Goal: Transaction & Acquisition: Obtain resource

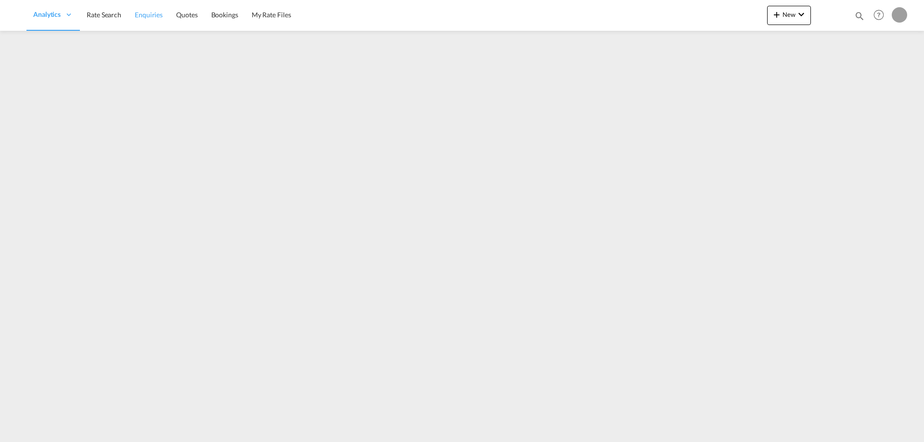
drag, startPoint x: 110, startPoint y: 18, endPoint x: 130, endPoint y: 19, distance: 20.7
click at [110, 18] on span "Rate Search" at bounding box center [104, 15] width 35 height 8
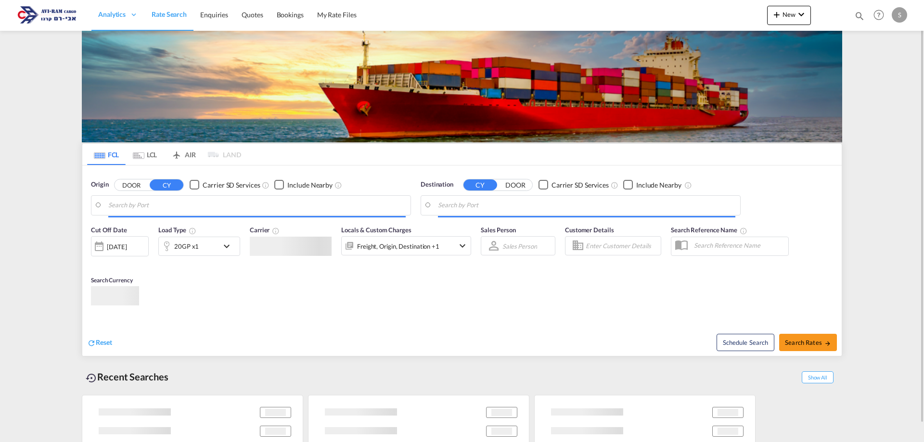
click at [163, 18] on link "Rate Search" at bounding box center [169, 15] width 49 height 31
type input "Xingang, CNXGA"
type input "[GEOGRAPHIC_DATA], [GEOGRAPHIC_DATA]"
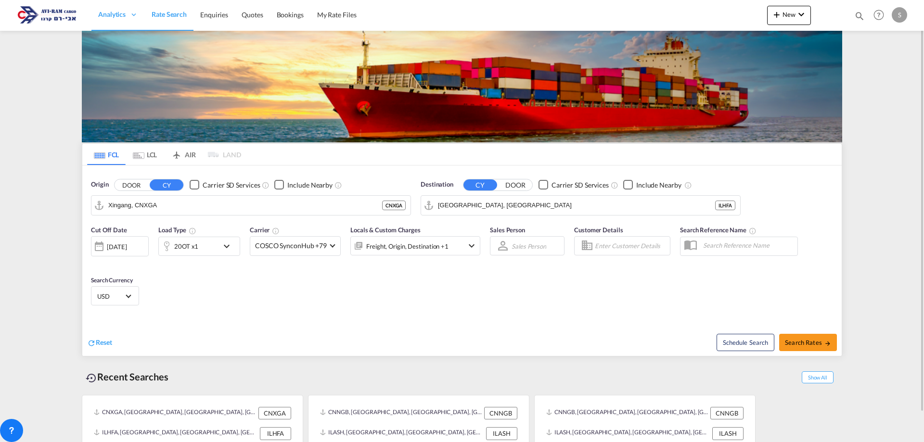
click at [139, 155] on md-icon "Use the left and right arrow keys to navigate between tabs" at bounding box center [139, 155] width 12 height 7
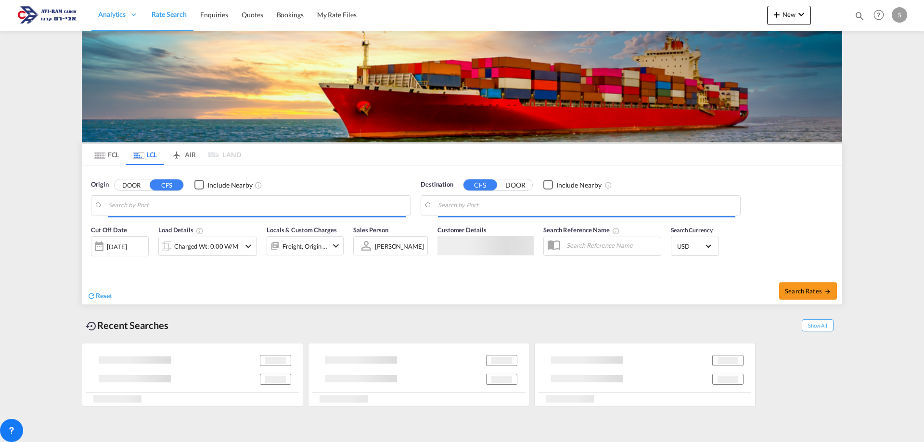
type input "Piraeus, GRPIR"
type input "Ashdod, ILASH"
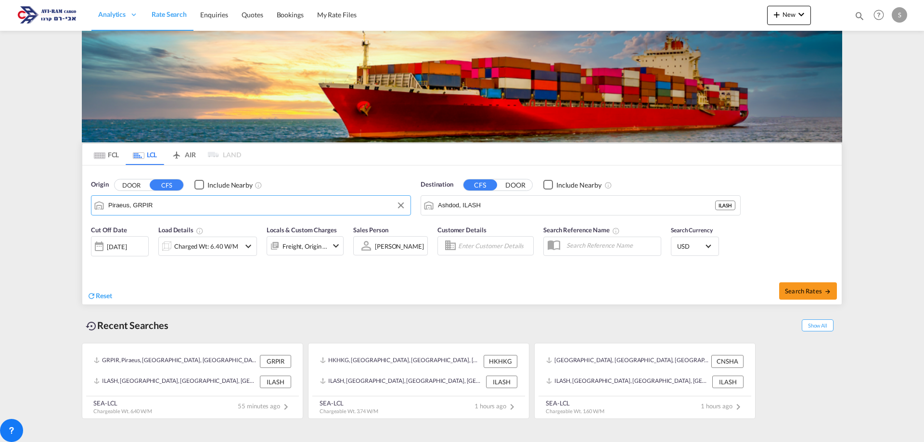
click at [138, 203] on input "Piraeus, GRPIR" at bounding box center [256, 205] width 297 height 14
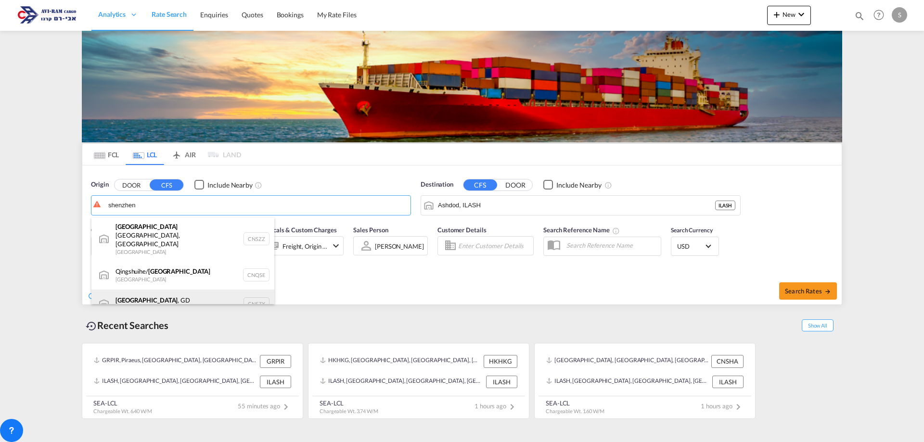
click at [160, 290] on div "Shenzhen , GD China CNSZX" at bounding box center [182, 304] width 183 height 29
type input "[GEOGRAPHIC_DATA], GD, CNSZX"
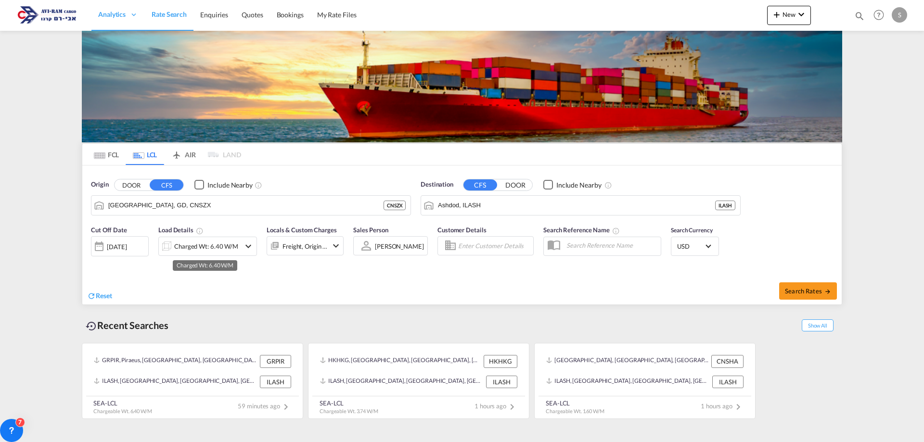
click at [205, 242] on div "Charged Wt: 6.40 W/M" at bounding box center [206, 246] width 64 height 13
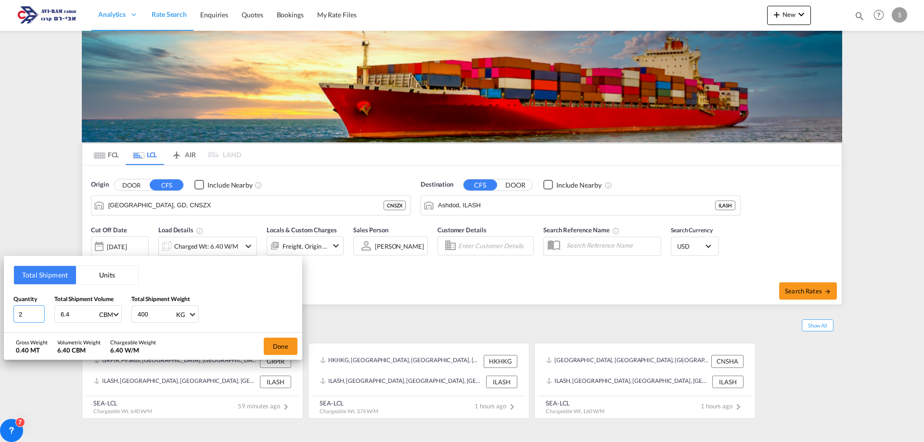
drag, startPoint x: 28, startPoint y: 315, endPoint x: 0, endPoint y: 309, distance: 29.1
click at [0, 309] on div "Total Shipment Units Quantity 2 Total Shipment Volume 6.4 CBM CBM CFT Total Shi…" at bounding box center [462, 221] width 924 height 442
type input "112"
type input "4.2"
drag, startPoint x: 144, startPoint y: 316, endPoint x: 125, endPoint y: 310, distance: 19.6
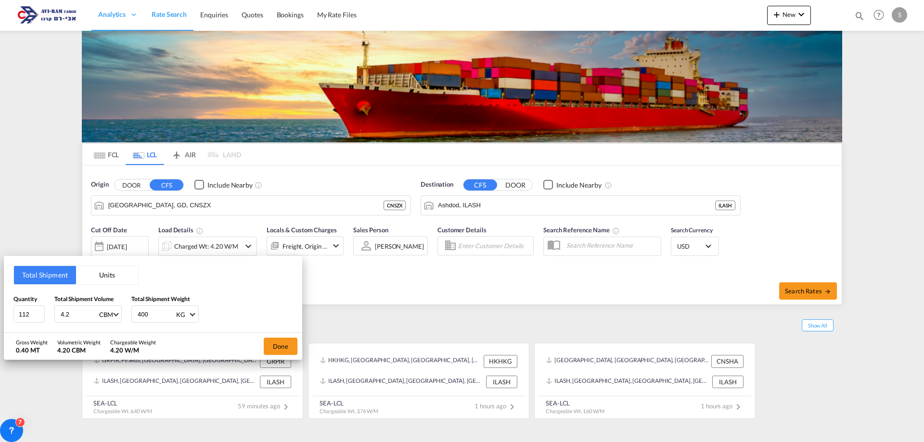
click at [125, 310] on div "Quantity 112 Total Shipment Volume 4.2 CBM CBM CFT Total Shipment Weight 400 KG…" at bounding box center [152, 309] width 279 height 29
type input "1600"
click at [269, 347] on button "Done" at bounding box center [281, 346] width 34 height 17
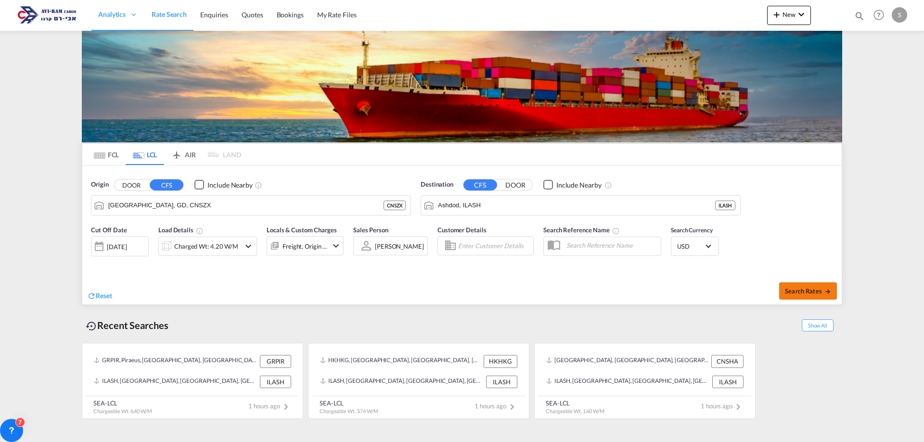
click at [787, 285] on button "Search Rates" at bounding box center [808, 291] width 58 height 17
type input "CNSZX to ILASH / 20 Aug 2025"
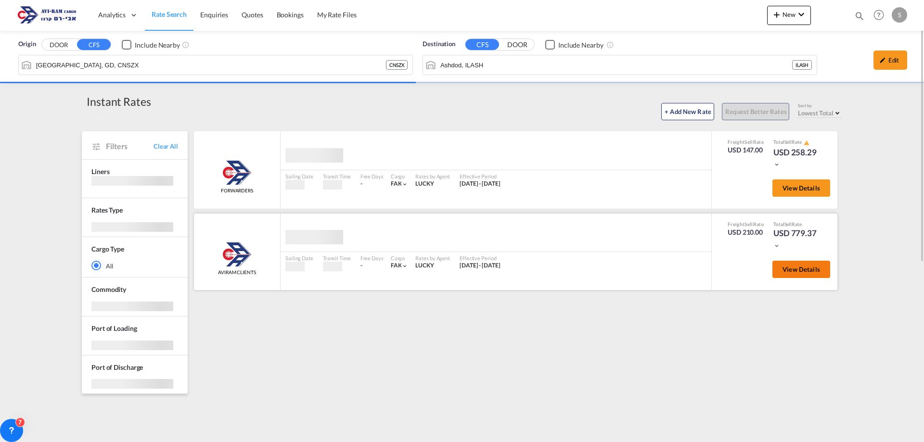
click at [806, 272] on span "View Details" at bounding box center [802, 270] width 38 height 8
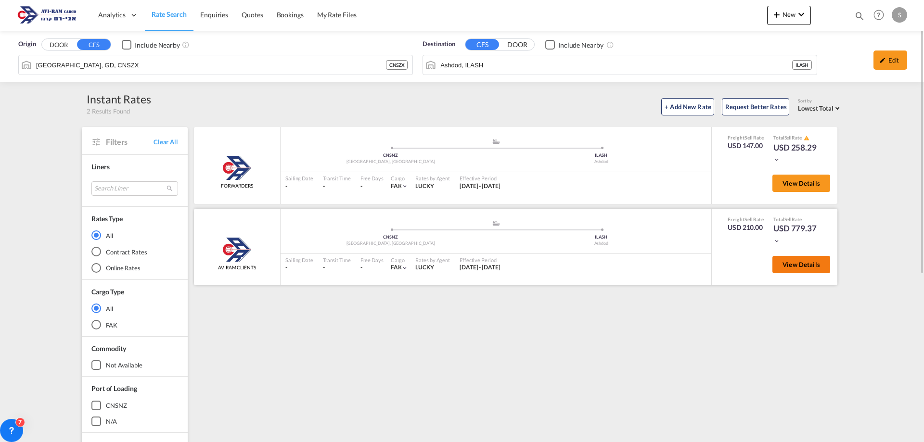
click at [805, 267] on span "View Details" at bounding box center [802, 265] width 38 height 8
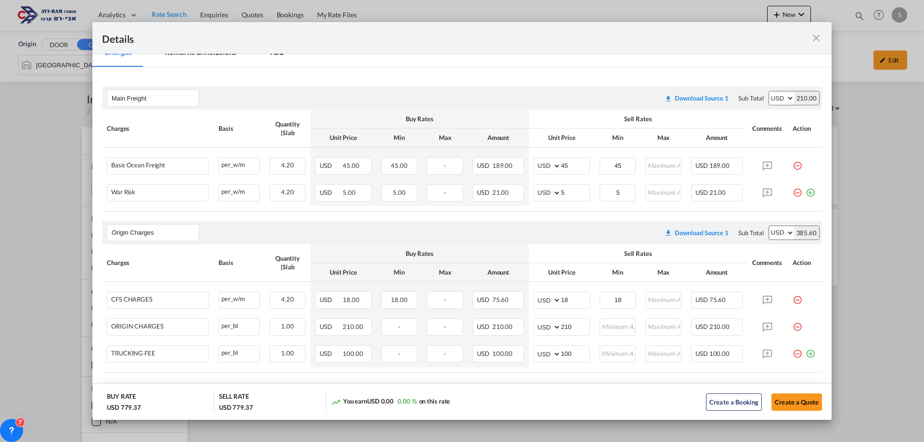
scroll to position [193, 0]
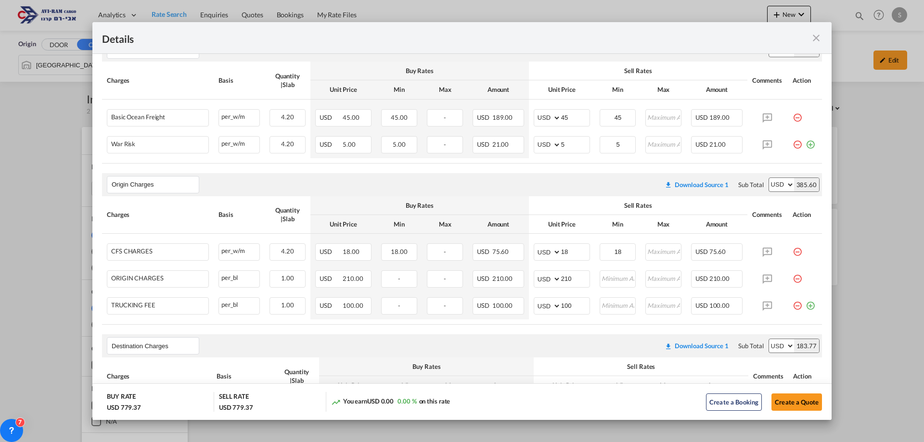
click at [793, 307] on md-icon "icon-minus-circle-outline red-400-fg pt-7" at bounding box center [798, 302] width 10 height 10
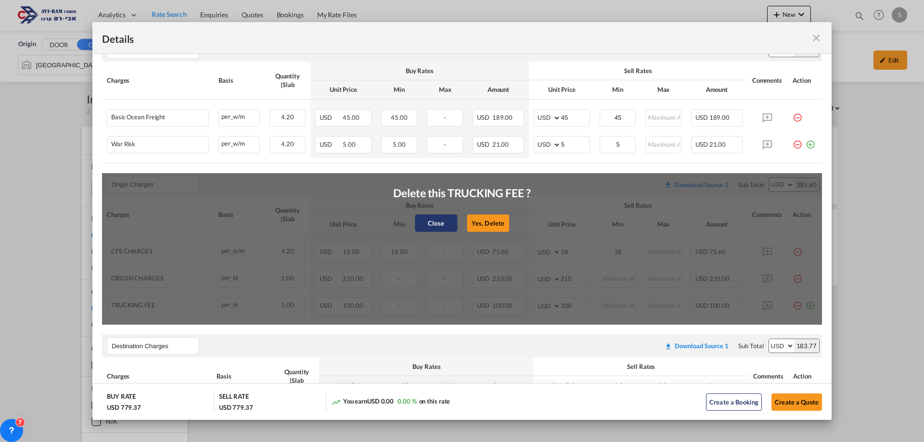
click at [439, 225] on button "Close" at bounding box center [436, 223] width 42 height 17
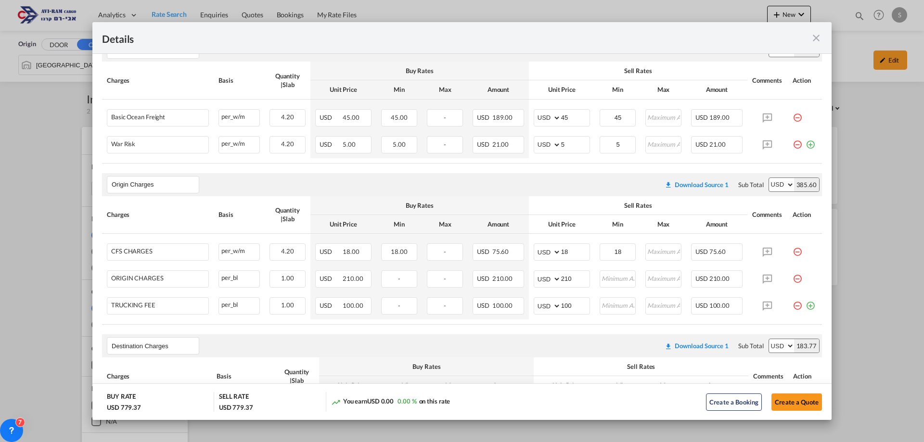
click at [793, 305] on md-icon "icon-minus-circle-outline red-400-fg pt-7" at bounding box center [798, 302] width 10 height 10
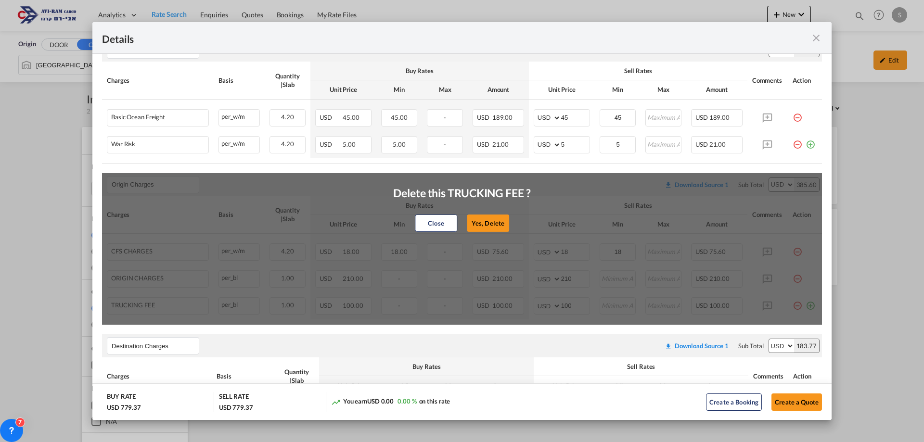
click at [483, 219] on button "Yes, Delete" at bounding box center [488, 223] width 42 height 17
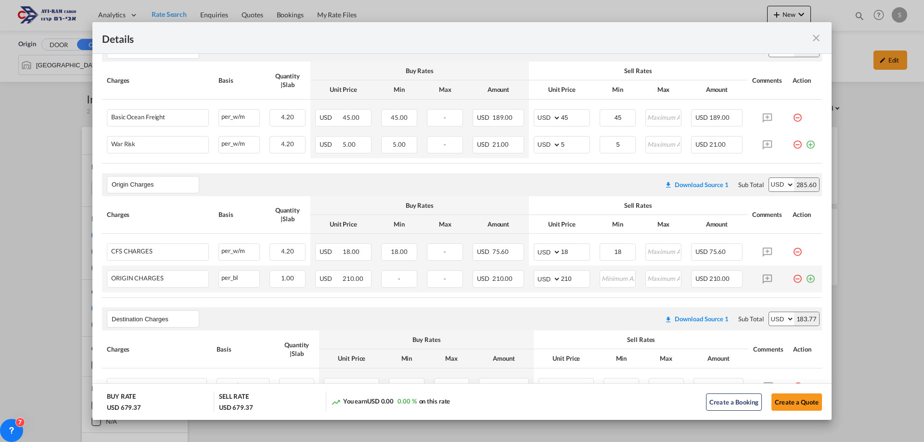
drag, startPoint x: 791, startPoint y: 280, endPoint x: 713, endPoint y: 267, distance: 79.0
click at [793, 280] on md-icon "icon-minus-circle-outline red-400-fg pt-7" at bounding box center [798, 276] width 10 height 10
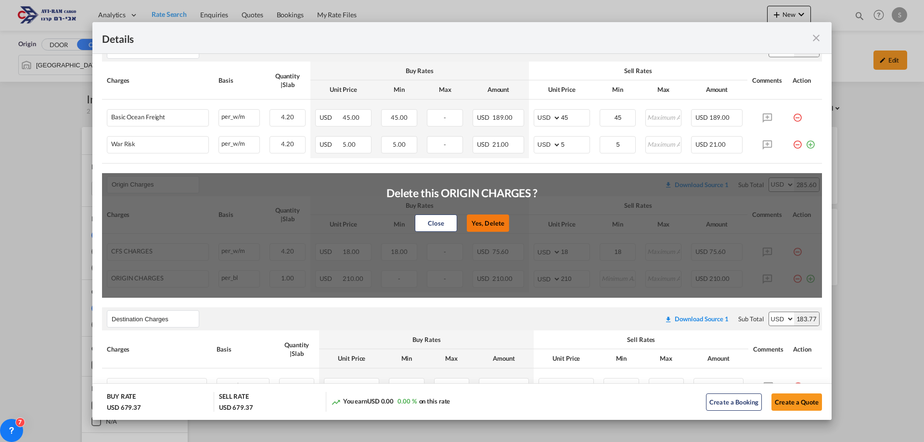
click at [472, 219] on button "Yes, Delete" at bounding box center [488, 223] width 42 height 17
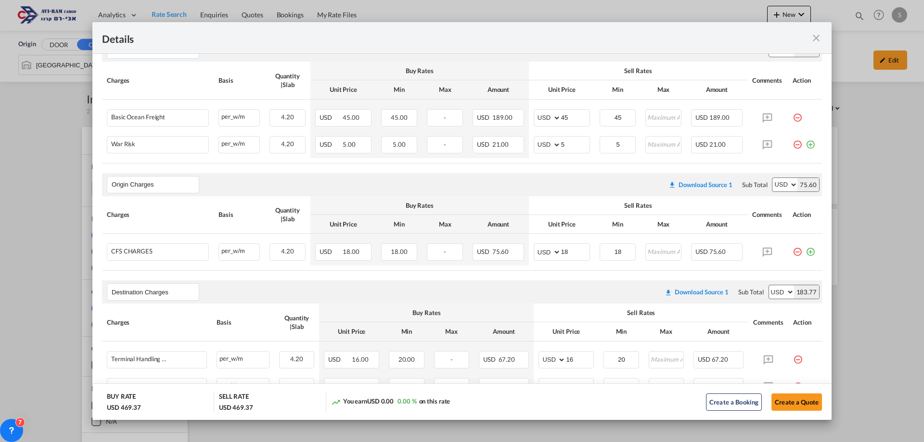
drag, startPoint x: 793, startPoint y: 255, endPoint x: 782, endPoint y: 256, distance: 10.6
click at [793, 253] on md-icon "icon-minus-circle-outline red-400-fg pt-7" at bounding box center [798, 249] width 10 height 10
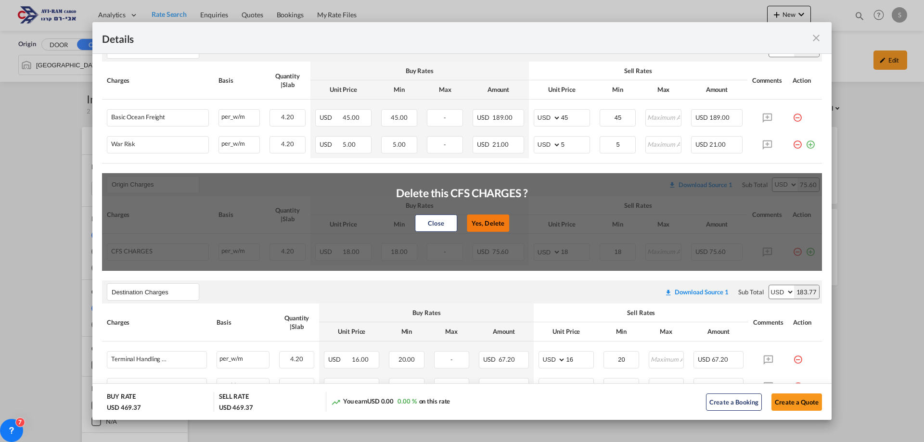
click at [490, 224] on button "Yes, Delete" at bounding box center [488, 223] width 42 height 17
type input "Destination Charges"
type input "16"
type input "20"
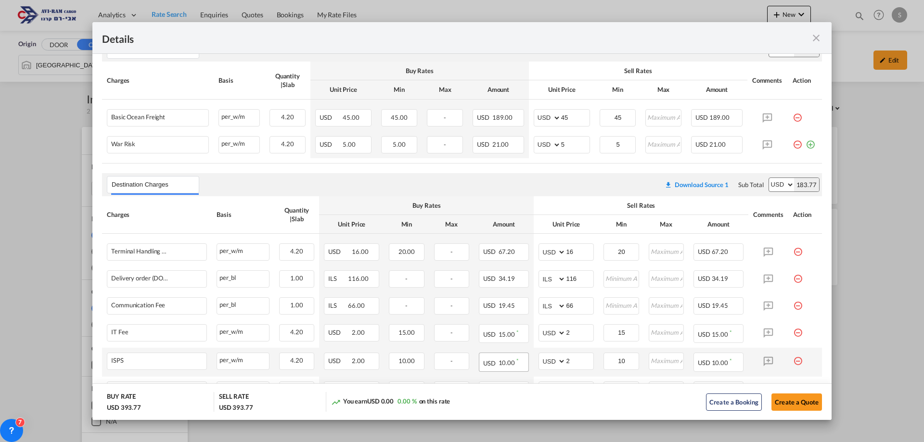
scroll to position [330, 0]
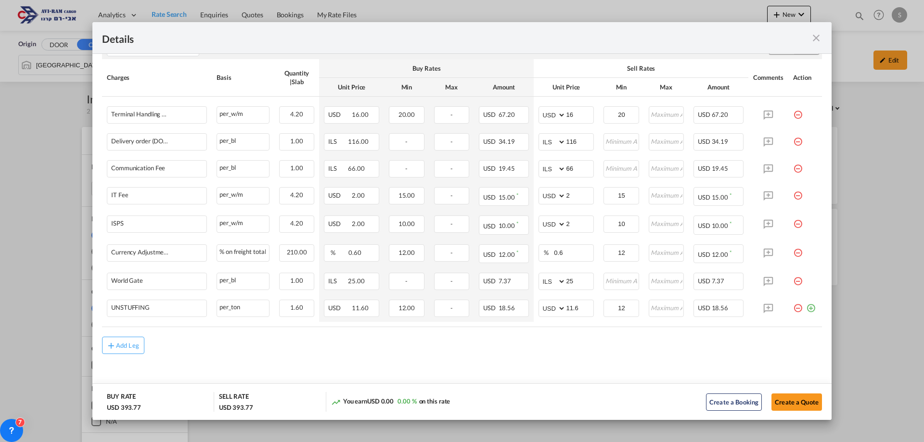
click at [793, 283] on md-icon "icon-minus-circle-outline red-400-fg pt-7" at bounding box center [798, 278] width 10 height 10
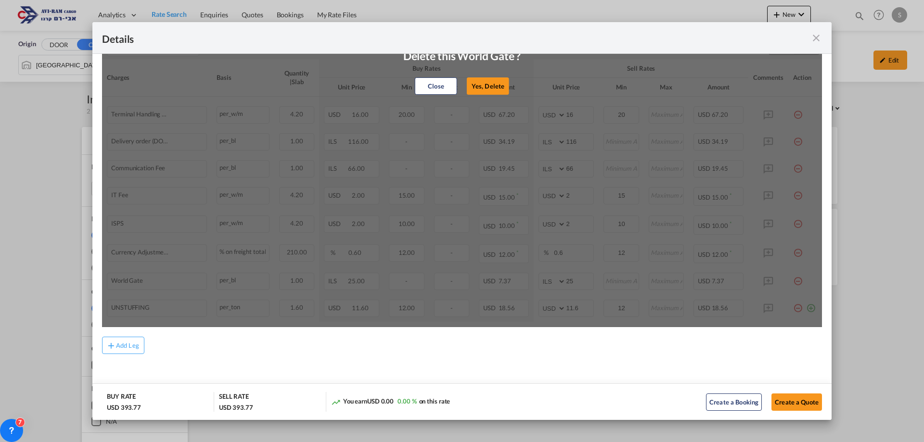
click at [483, 90] on button "Yes, Delete" at bounding box center [488, 85] width 42 height 17
select select "string:USD"
type input "11.6"
type input "12"
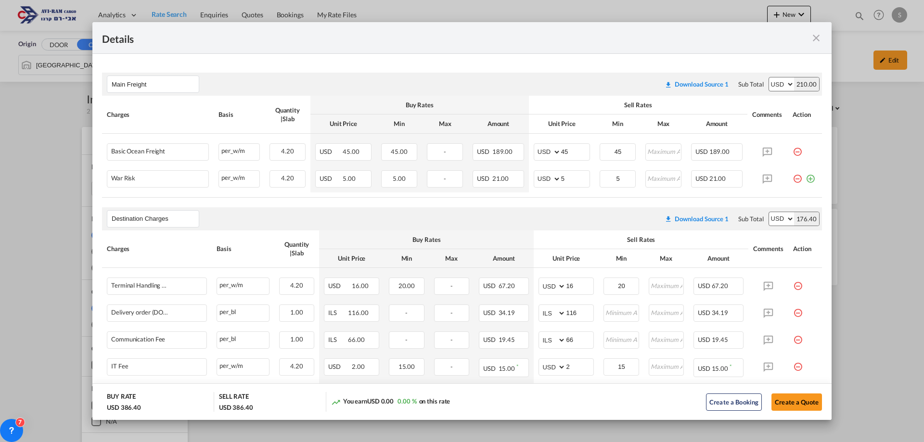
scroll to position [303, 0]
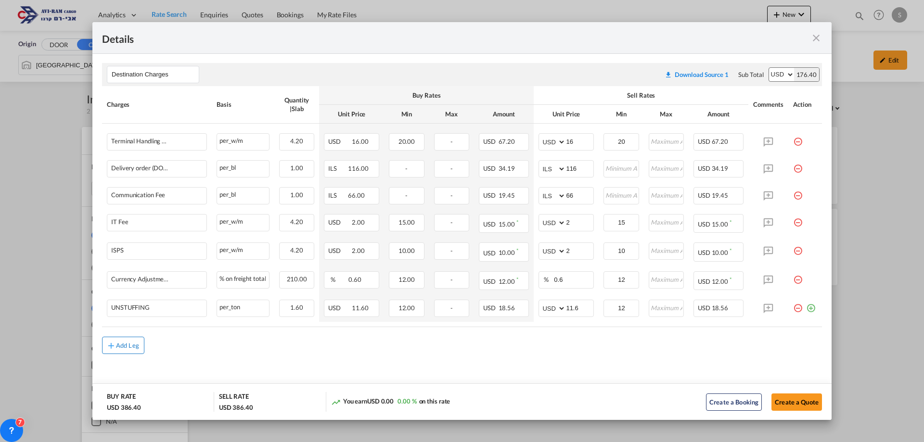
click at [130, 347] on div "Add Leg" at bounding box center [127, 346] width 23 height 6
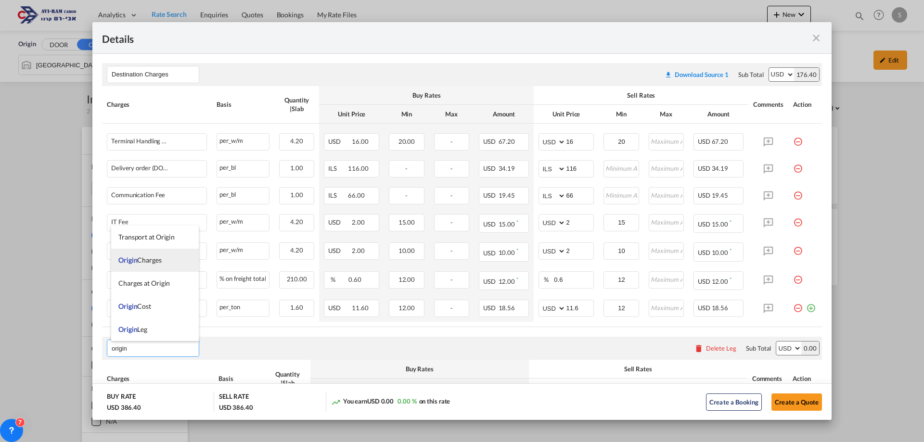
click at [156, 264] on span "Origin Charges" at bounding box center [139, 260] width 43 height 8
type input "Origin Charges"
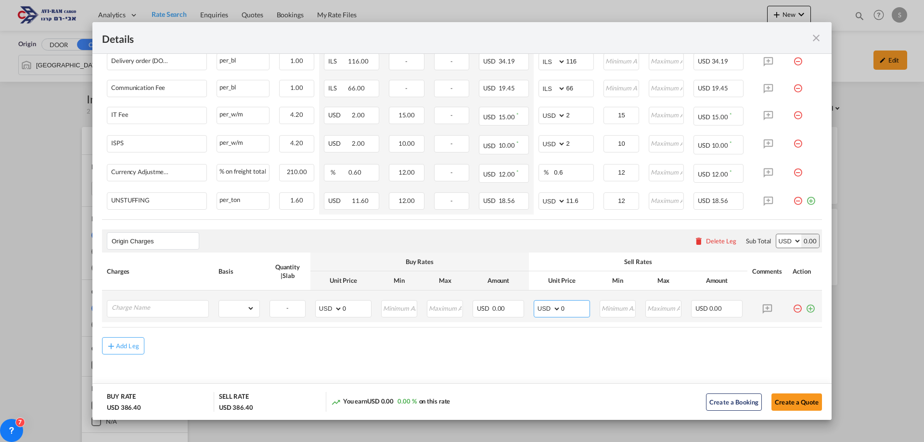
drag, startPoint x: 533, startPoint y: 301, endPoint x: 520, endPoint y: 297, distance: 14.2
click at [520, 297] on tr "Please Enter Already Exists gross_weight volumetric_weight per_shipment per_bl …" at bounding box center [462, 307] width 720 height 32
click at [177, 304] on input "Charge Name" at bounding box center [160, 308] width 97 height 14
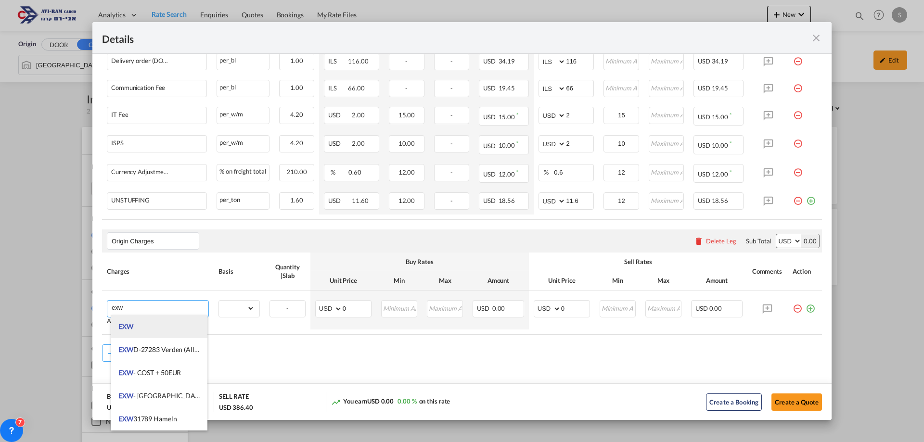
click at [154, 329] on li "EXW" at bounding box center [159, 326] width 96 height 23
type input "EXW"
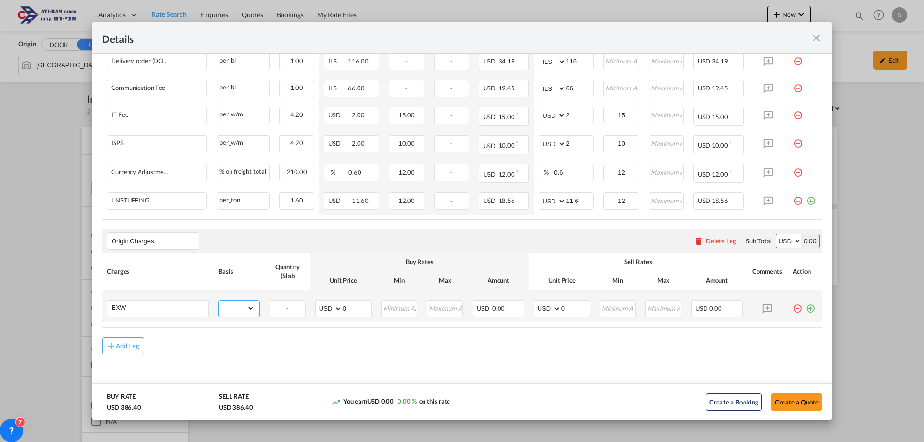
click at [238, 306] on select "gross_weight volumetric_weight per_shipment per_bl per_km per_hawb per_kg flat …" at bounding box center [237, 308] width 36 height 15
select select "per_shipment"
click at [219, 301] on select "gross_weight volumetric_weight per_shipment per_bl per_km per_hawb per_kg flat …" at bounding box center [237, 308] width 36 height 15
drag, startPoint x: 578, startPoint y: 309, endPoint x: 524, endPoint y: 315, distance: 54.8
click at [529, 313] on td "AED AFN ALL AMD ANG AOA ARS AUD AWG AZN BAM BBD BDT BGN BHD BIF BMD BND BOB BRL…" at bounding box center [562, 307] width 66 height 32
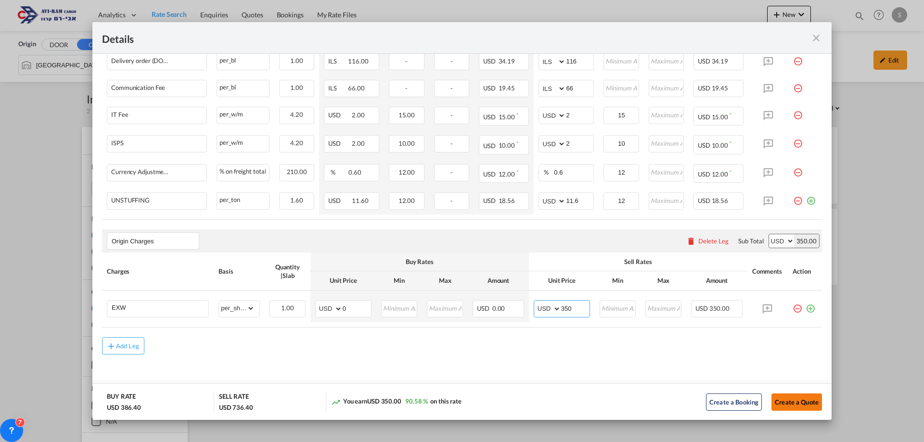
type input "350"
click at [803, 407] on button "Create a Quote" at bounding box center [797, 402] width 51 height 17
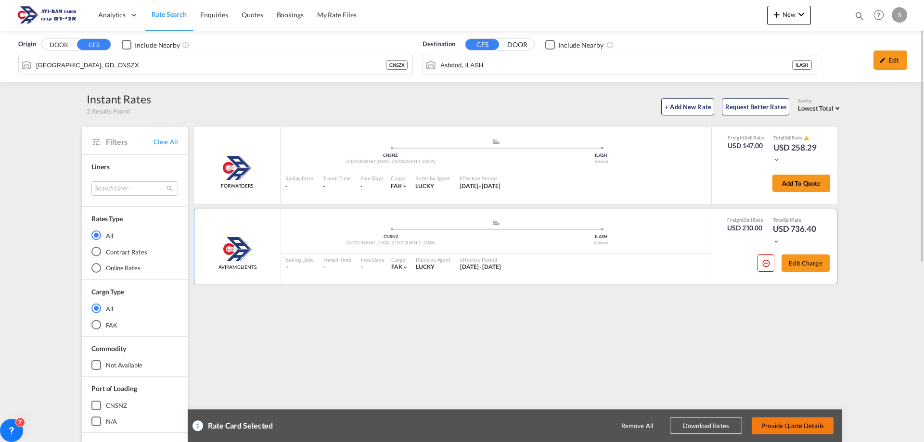
click at [806, 432] on button "Provide Quote Details" at bounding box center [793, 425] width 82 height 17
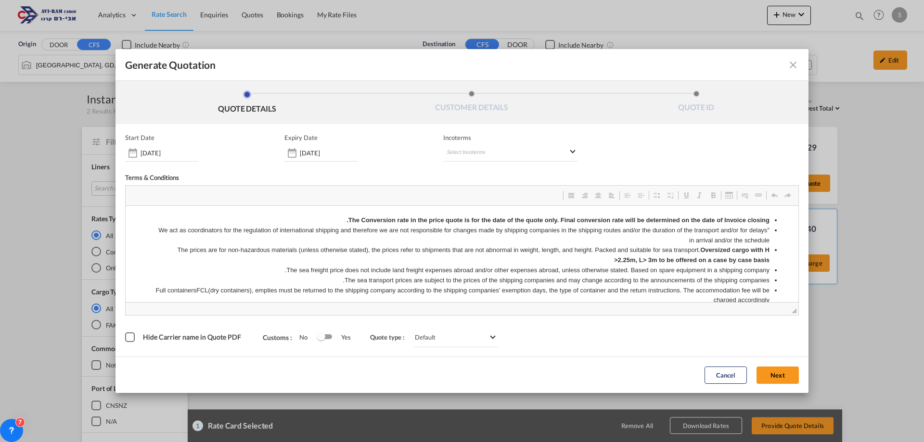
scroll to position [0, 0]
click at [459, 155] on md-select "Select Incoterms" at bounding box center [510, 152] width 135 height 17
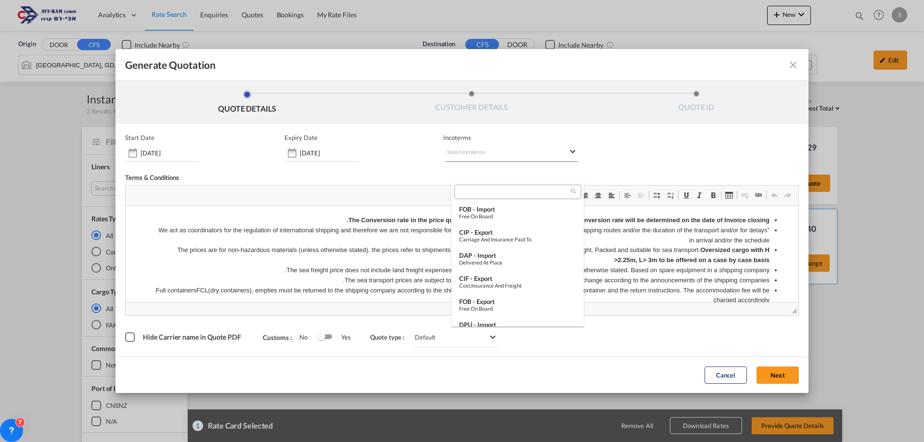
scroll to position [96, 0]
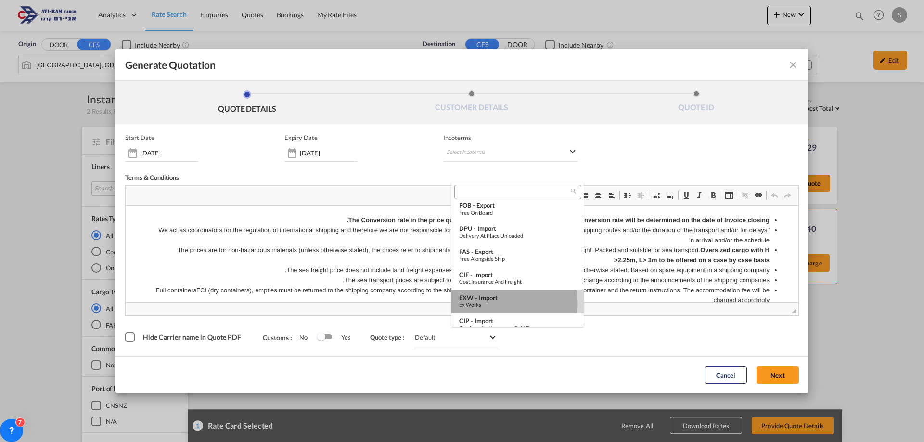
click at [503, 304] on div "Ex Works" at bounding box center [517, 305] width 117 height 6
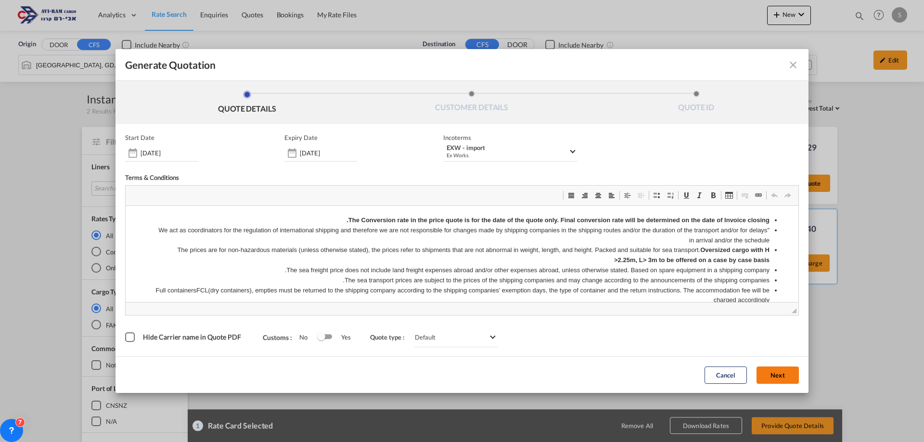
click at [784, 378] on button "Next" at bounding box center [778, 375] width 42 height 17
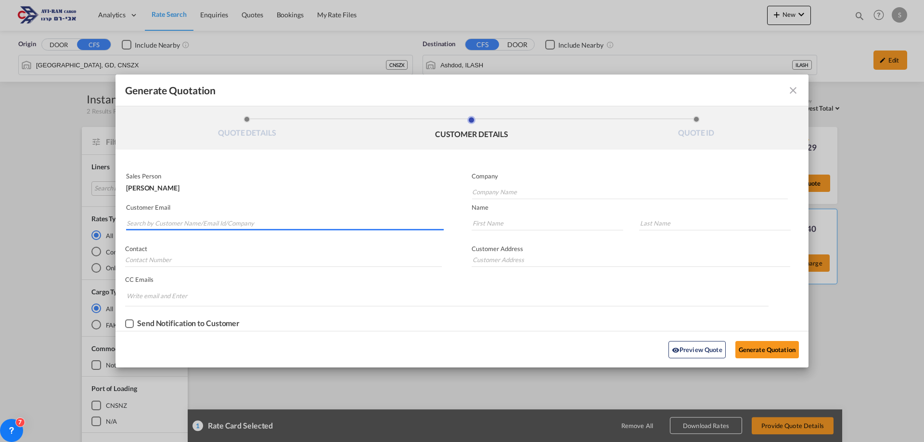
click at [244, 222] on input "Search by Customer Name/Email Id/Company" at bounding box center [285, 223] width 317 height 14
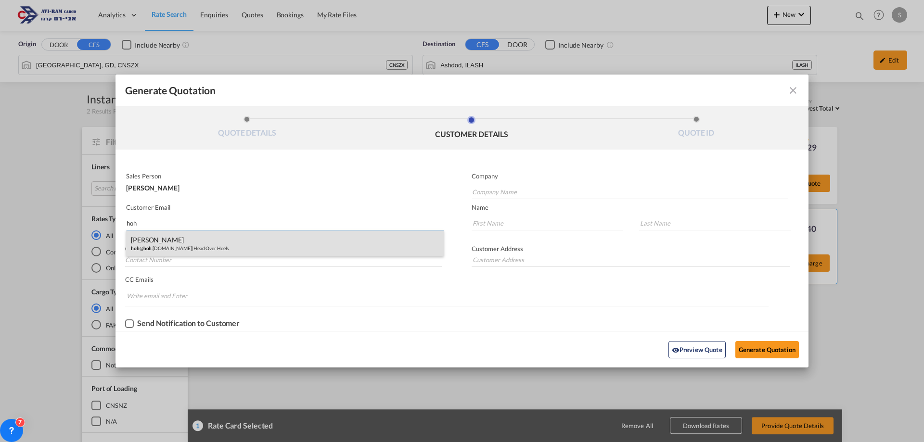
type input "hoh"
click at [217, 243] on div "Ruti Herskowitz hoh @ hoh .co.il | Head Over Heels" at bounding box center [285, 244] width 318 height 26
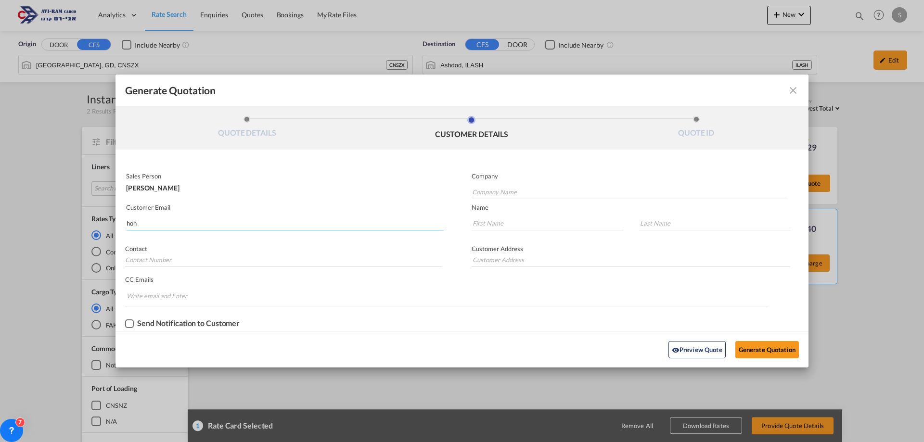
type input "Head Over Heels"
type input "hoh@hoh.co.il"
type input "Ruti"
type input "Herskowitz"
type input "052-532-1447"
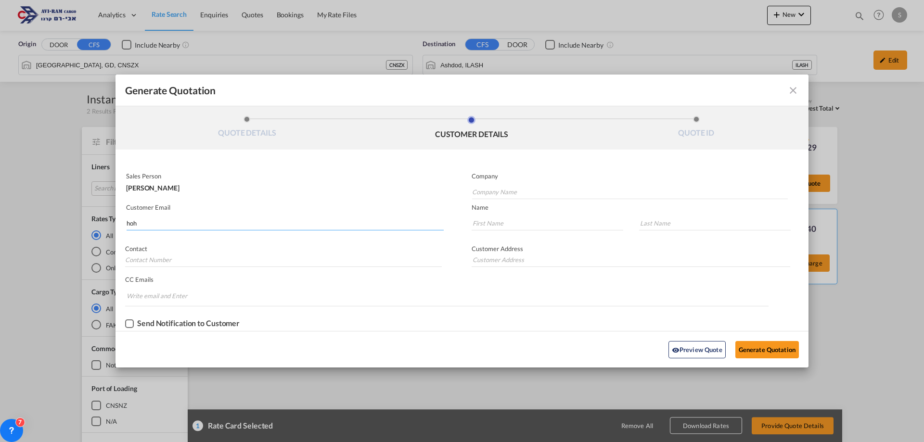
type input "Ha'marpe 2. Jerusalem."
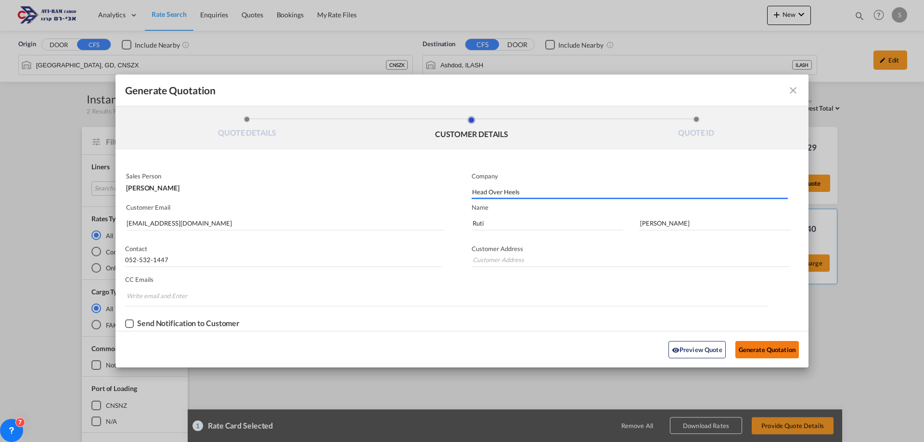
click at [754, 349] on button "Generate Quotation" at bounding box center [767, 349] width 64 height 17
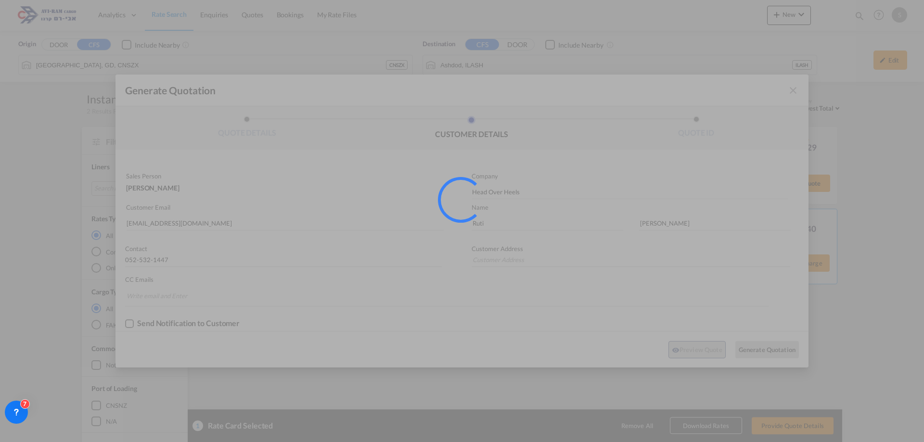
type input "Ha'marpe 2. Jerusalem."
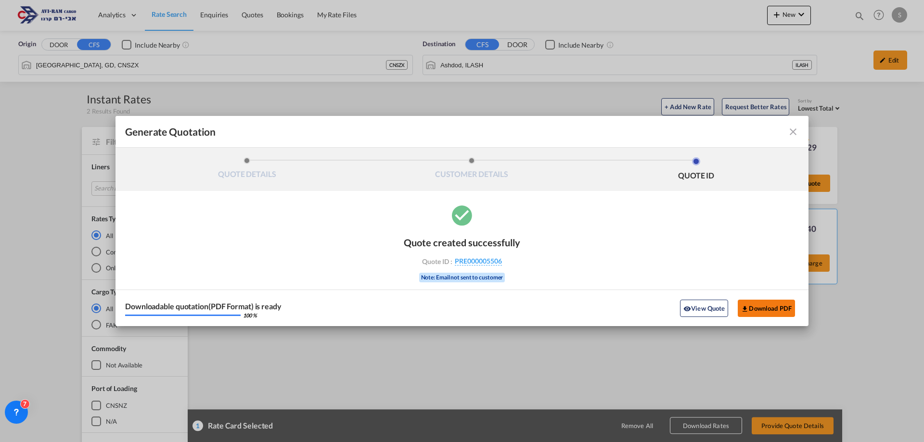
click at [785, 310] on button "Download PDF" at bounding box center [766, 308] width 57 height 17
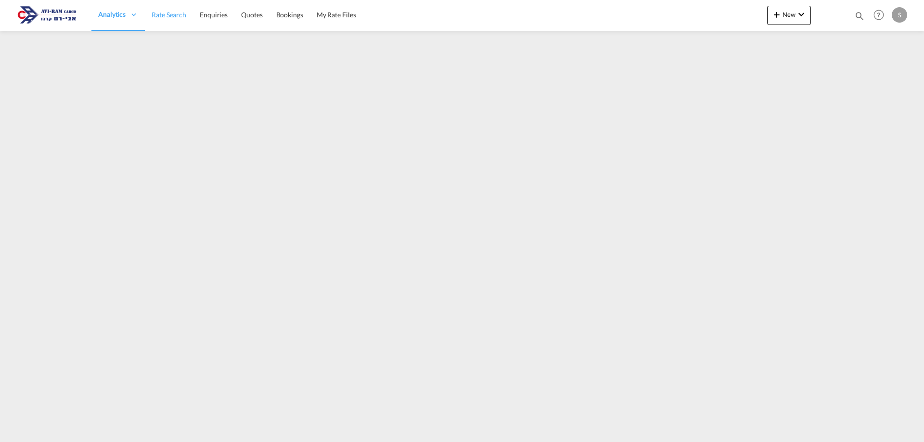
click at [181, 15] on span "Rate Search" at bounding box center [169, 15] width 35 height 8
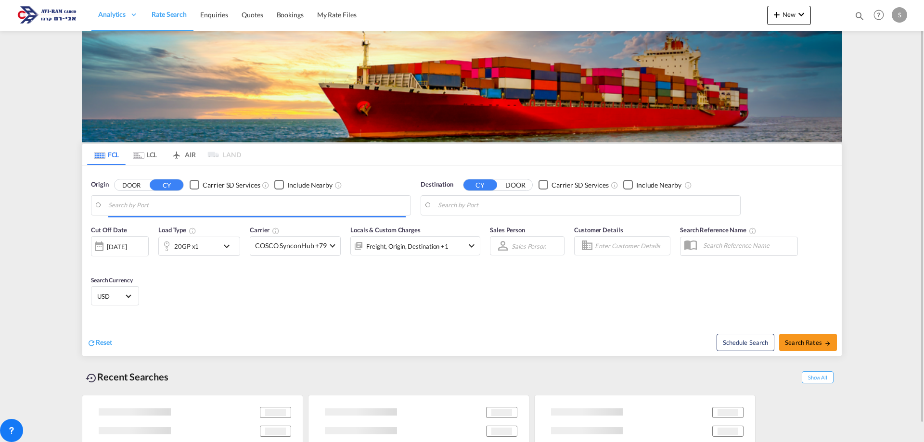
type input "Xingang, CNXGA"
type input "[GEOGRAPHIC_DATA], [GEOGRAPHIC_DATA]"
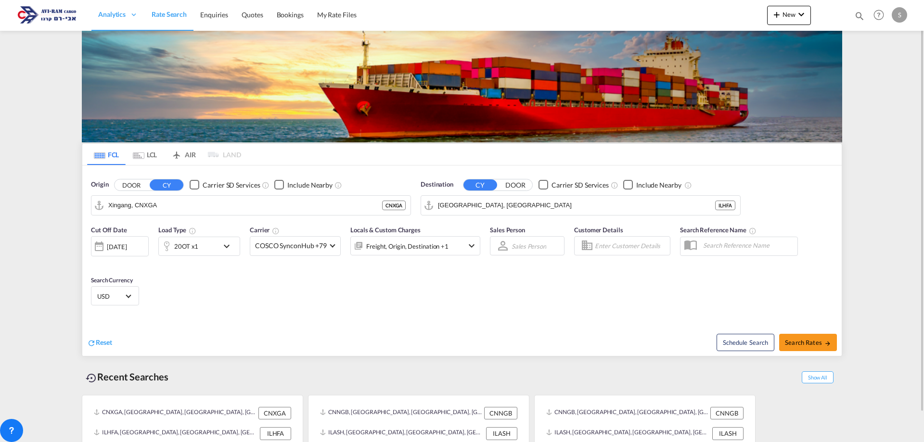
click at [142, 155] on md-icon "Use the left and right arrow keys to navigate between tabs" at bounding box center [139, 155] width 12 height 7
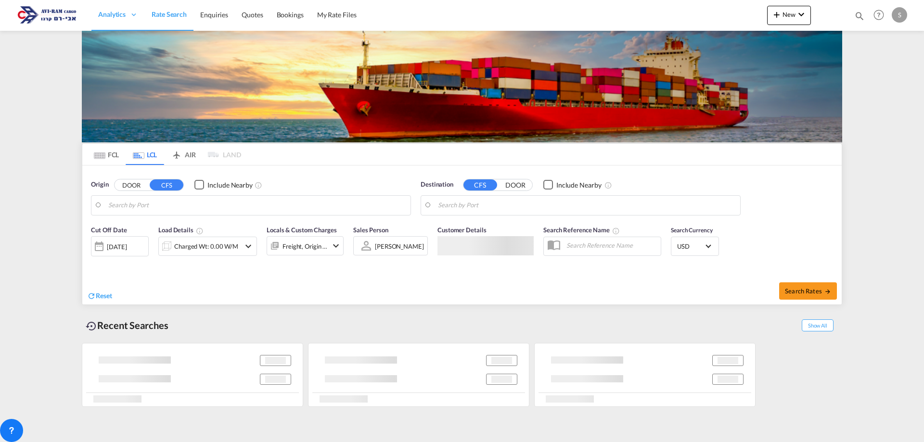
type input "[GEOGRAPHIC_DATA], GD, CNSZX"
type input "Ashdod, ILASH"
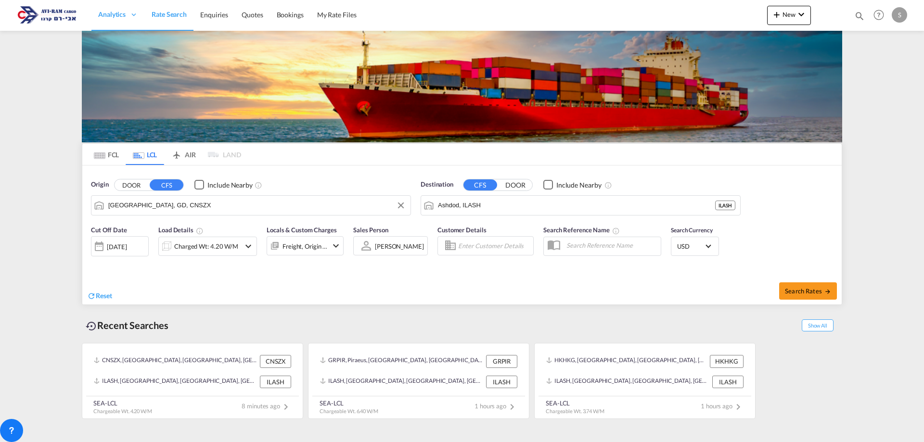
click at [155, 204] on input "[GEOGRAPHIC_DATA], GD, CNSZX" at bounding box center [256, 205] width 297 height 14
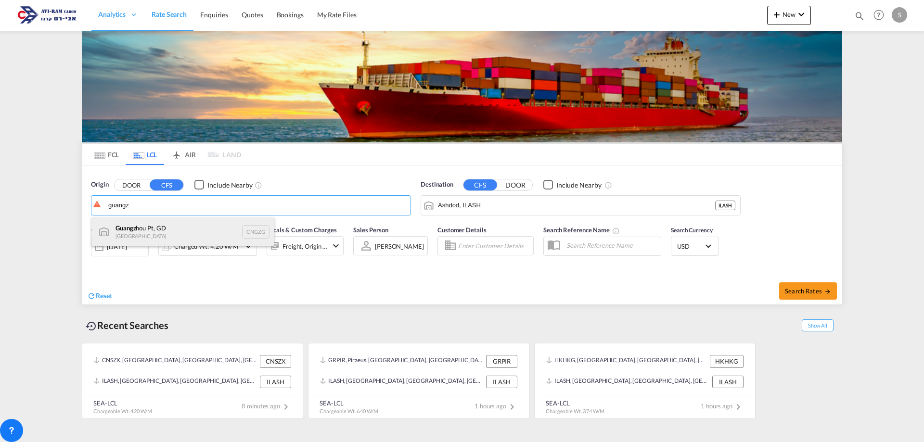
click at [159, 231] on div "Guangz hou Pt, GD China CNGZG" at bounding box center [182, 232] width 183 height 29
type input "Guangzhou Pt, GD, CNGZG"
click at [213, 256] on div "Charged Wt: 4.20 W/M" at bounding box center [199, 246] width 81 height 19
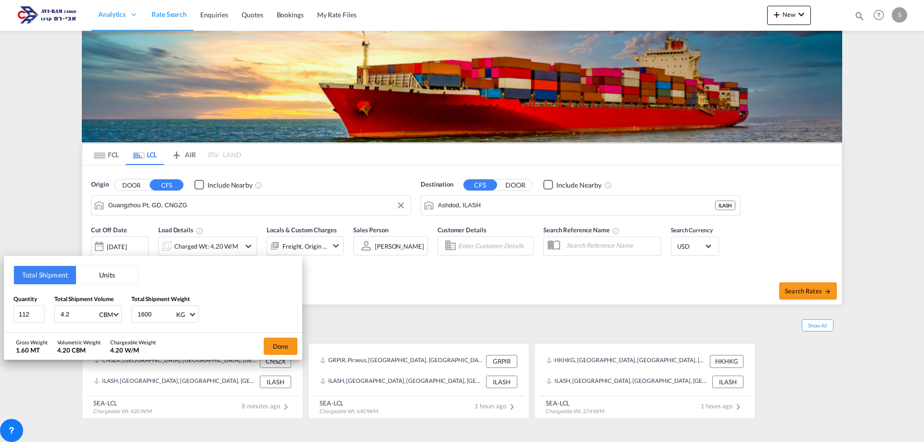
click at [88, 278] on button "Units" at bounding box center [107, 275] width 62 height 18
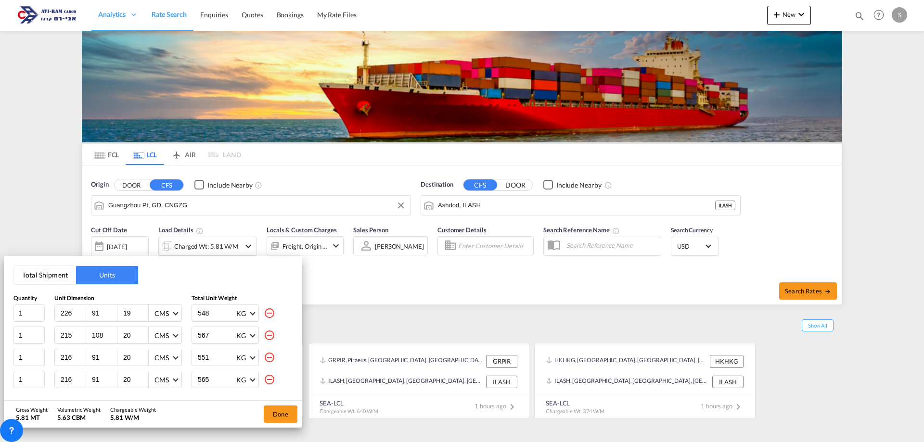
click at [264, 313] on md-icon "icon-minus-circle-outline" at bounding box center [270, 314] width 12 height 12
type input "215"
type input "108"
type input "20"
type input "567"
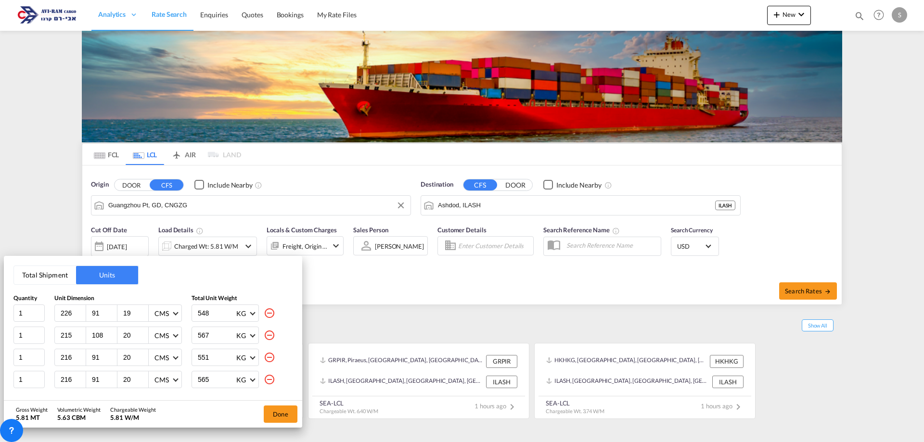
type input "216"
type input "91"
type input "551"
type input "565"
type input "227"
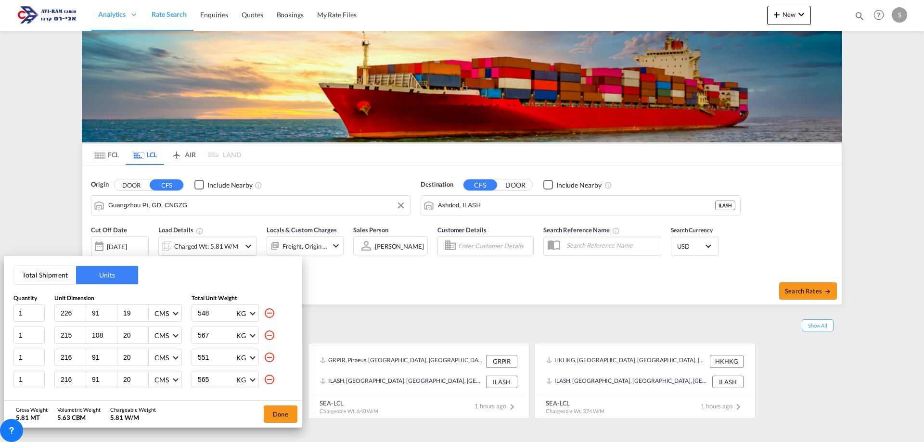
type input "92"
type input "549"
type input "550"
type input "554"
type input "267"
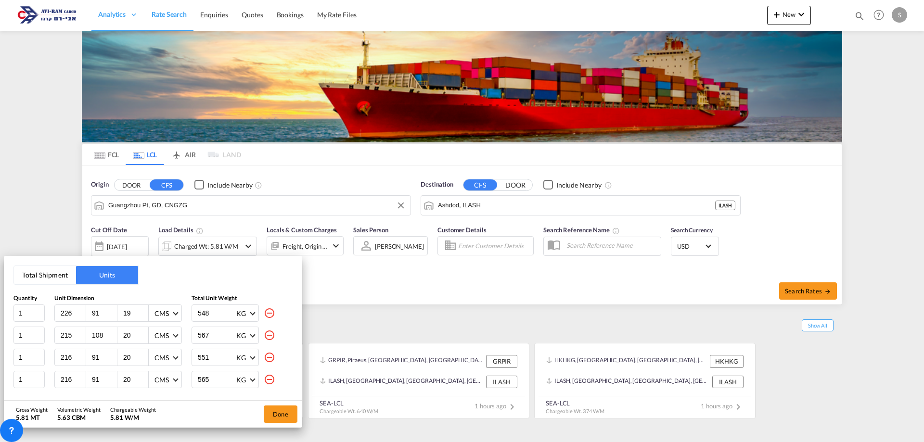
type input "112"
type input "505"
type input "108"
type input "26"
type input "480"
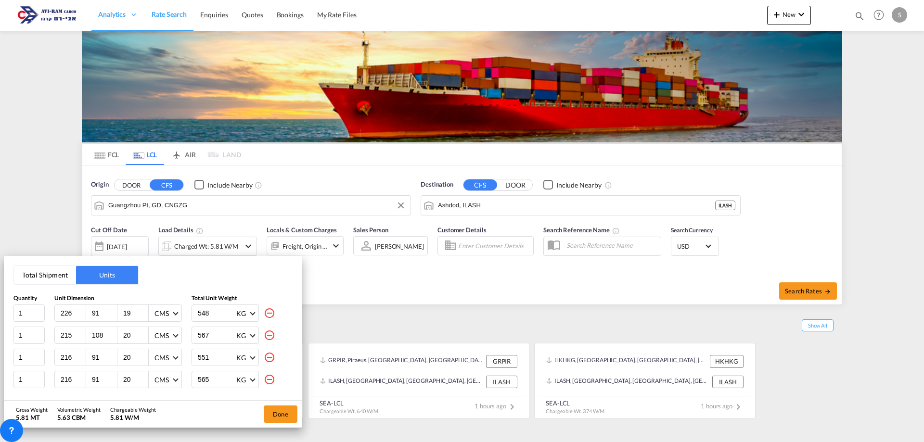
type input "475"
type input "109"
type input "22"
type input "469"
click at [264, 313] on md-icon "icon-minus-circle-outline" at bounding box center [270, 314] width 12 height 12
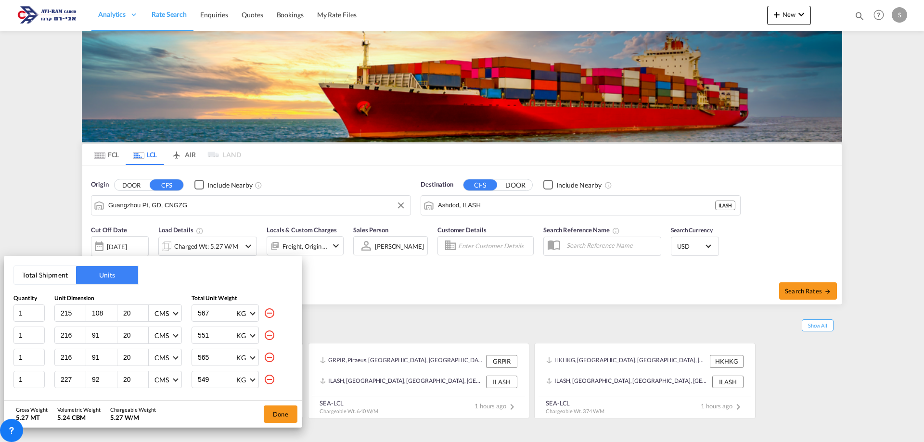
type input "216"
type input "91"
type input "551"
type input "565"
type input "227"
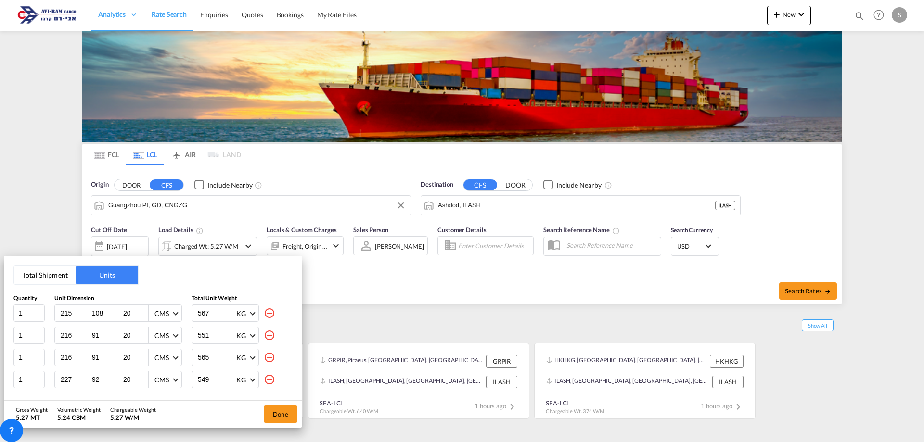
type input "92"
type input "549"
type input "550"
type input "554"
type input "267"
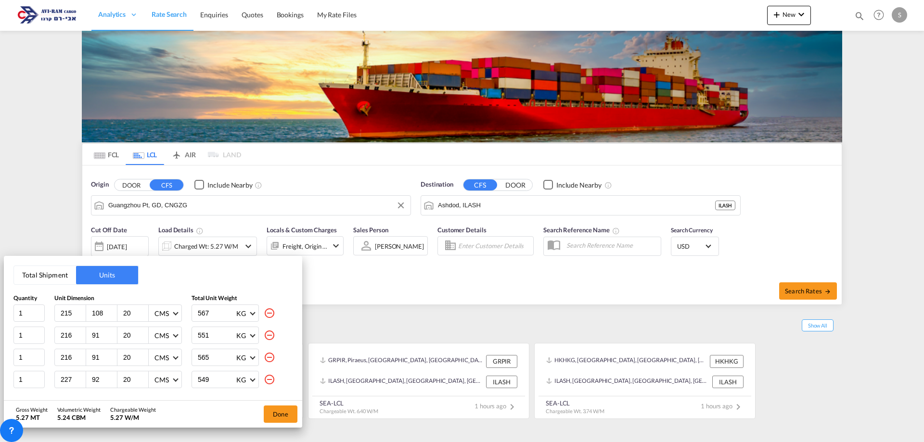
type input "112"
type input "505"
type input "108"
type input "26"
type input "480"
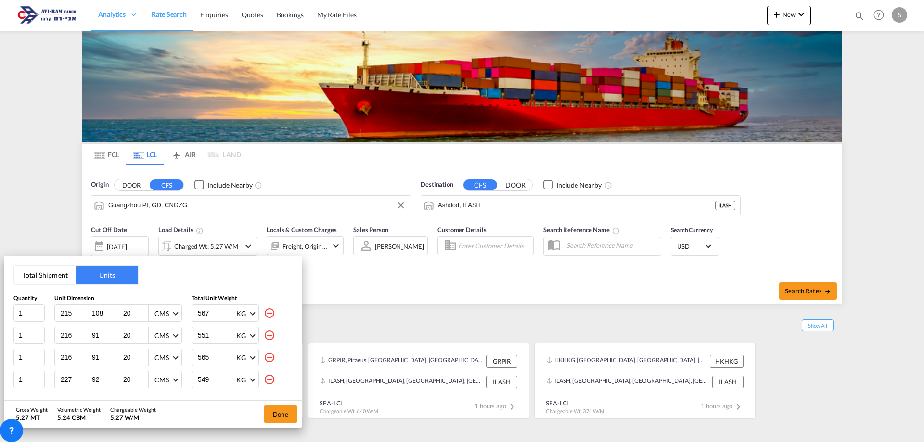
type input "475"
type input "109"
type input "22"
type input "469"
click at [264, 313] on md-icon "icon-minus-circle-outline" at bounding box center [270, 314] width 12 height 12
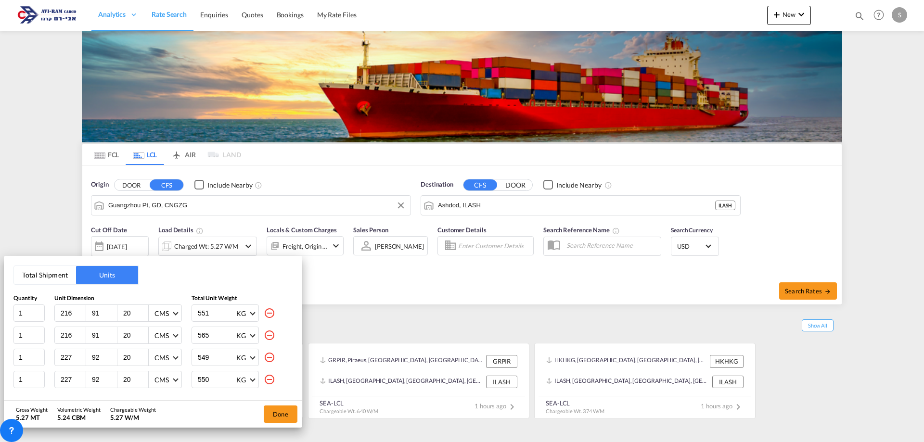
type input "565"
type input "227"
type input "92"
type input "549"
type input "550"
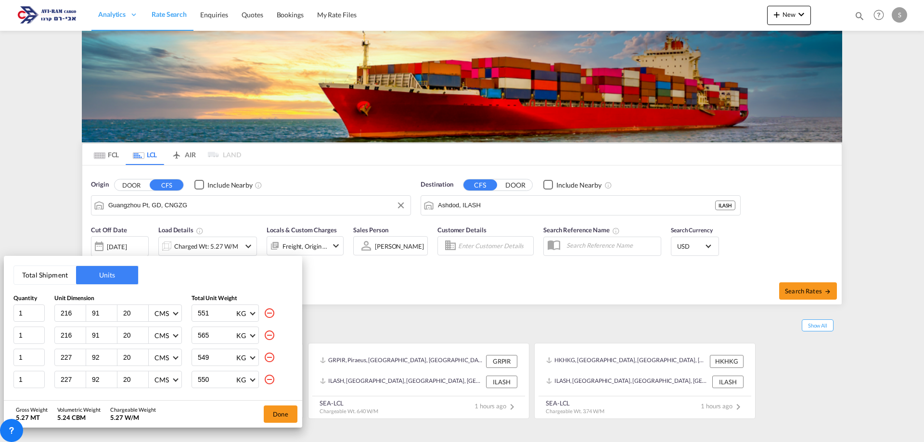
type input "554"
type input "267"
type input "112"
type input "505"
type input "108"
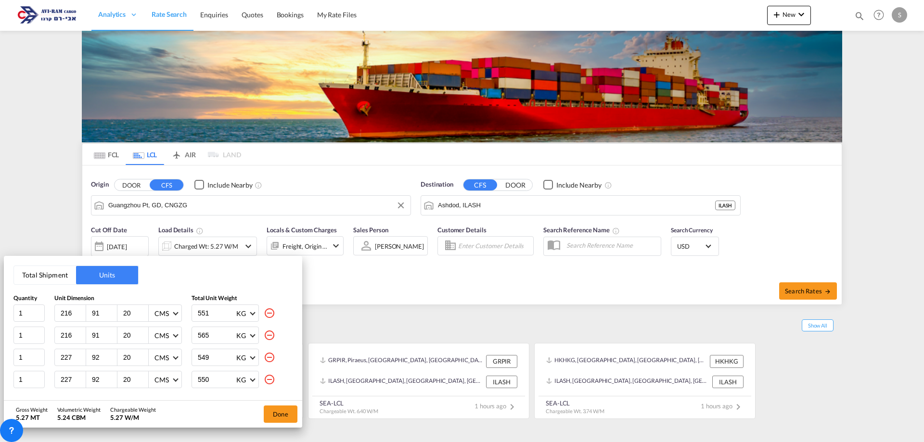
type input "26"
type input "480"
type input "475"
type input "109"
type input "22"
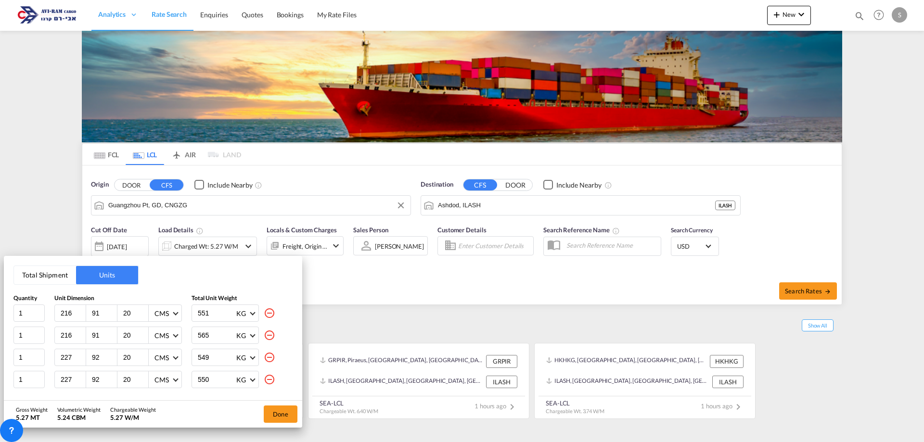
type input "469"
click at [264, 313] on md-icon "icon-minus-circle-outline" at bounding box center [270, 314] width 12 height 12
type input "227"
type input "92"
type input "549"
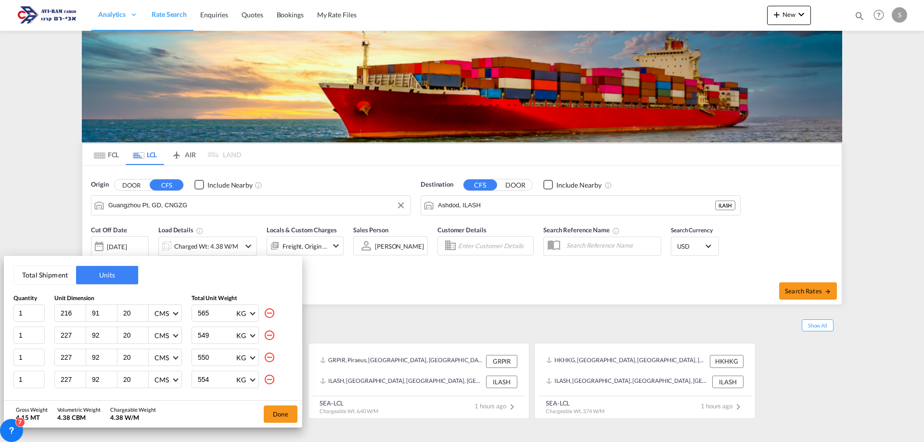
type input "550"
type input "554"
type input "267"
type input "112"
type input "505"
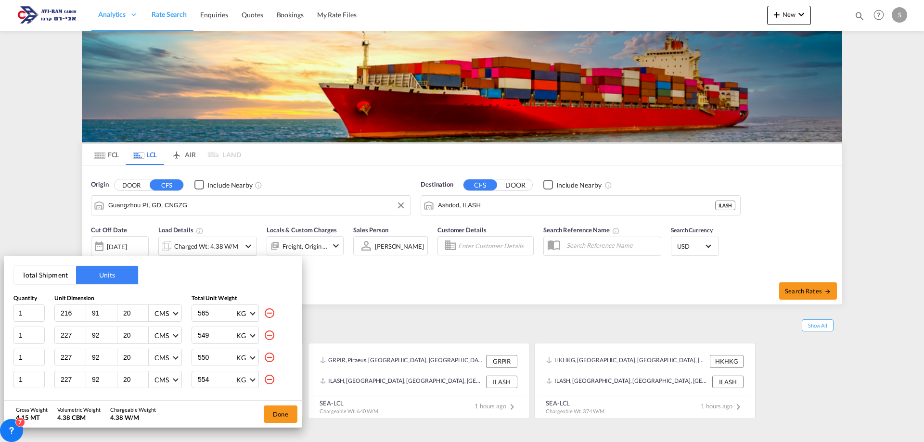
type input "108"
type input "26"
type input "480"
type input "475"
type input "109"
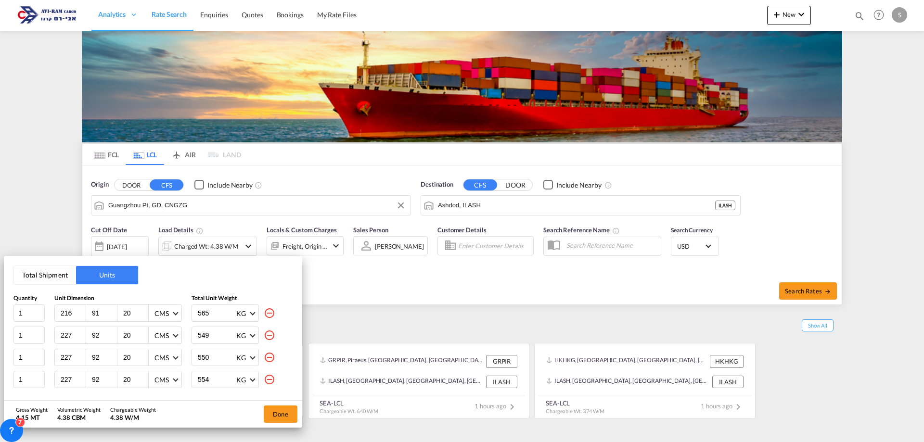
type input "22"
type input "469"
click at [264, 313] on md-icon "icon-minus-circle-outline" at bounding box center [270, 314] width 12 height 12
type input "550"
type input "554"
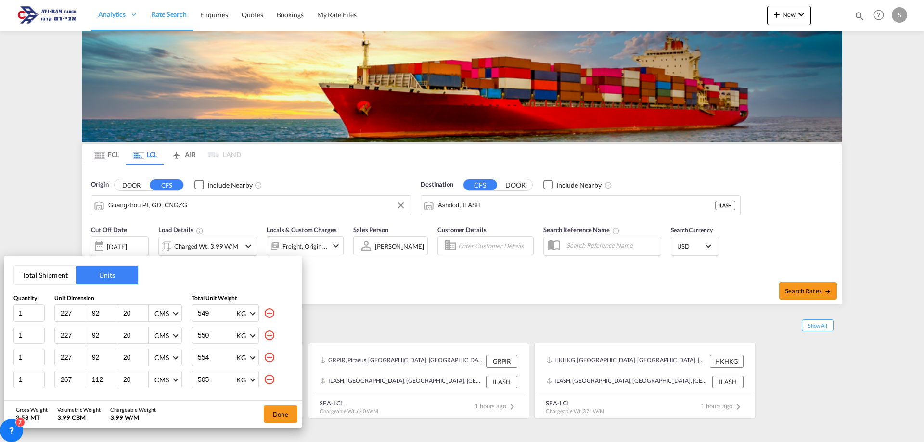
type input "267"
type input "112"
type input "505"
type input "108"
type input "26"
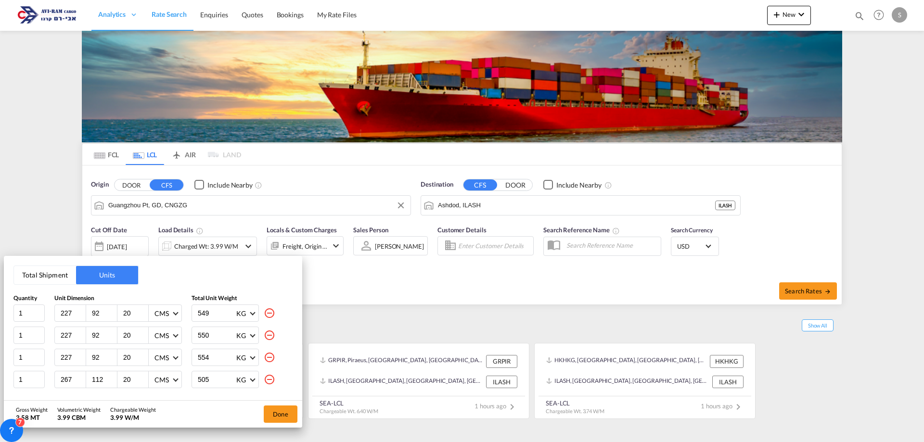
type input "480"
type input "475"
type input "109"
type input "22"
type input "469"
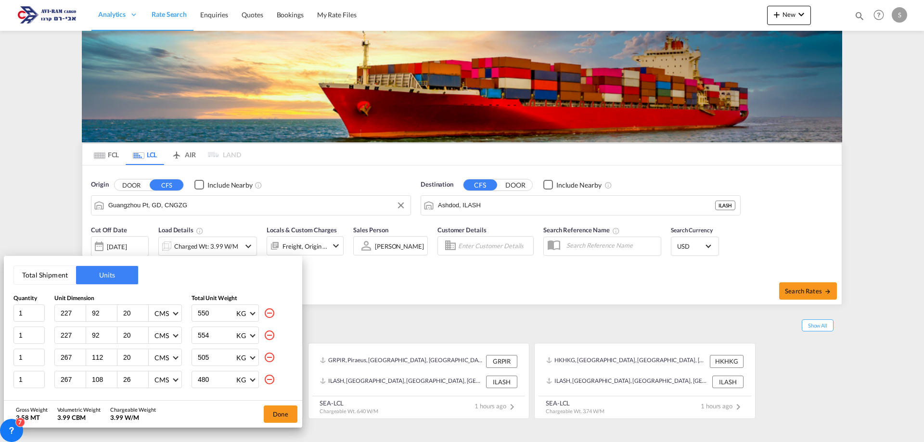
click at [264, 313] on md-icon "icon-minus-circle-outline" at bounding box center [270, 314] width 12 height 12
type input "554"
type input "267"
type input "112"
type input "505"
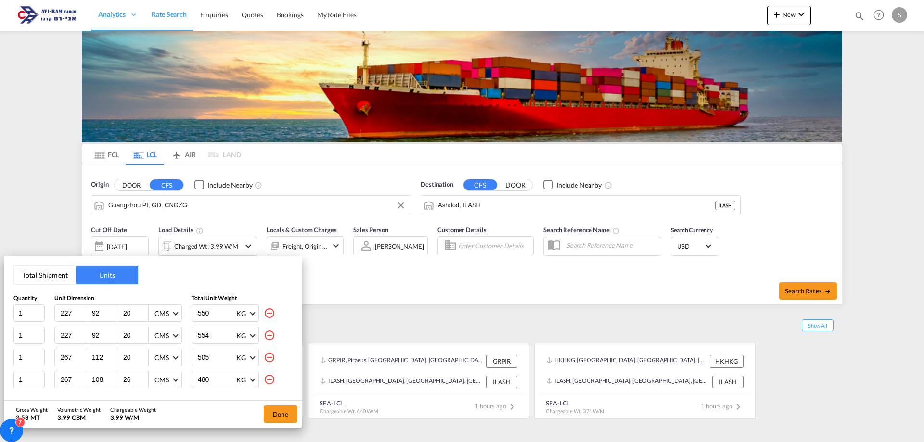
type input "108"
type input "26"
type input "480"
type input "475"
type input "109"
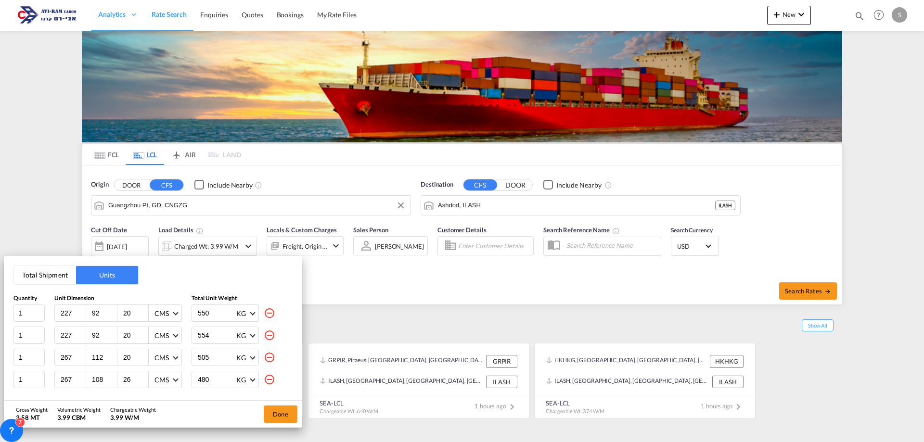
type input "22"
type input "469"
click at [264, 313] on md-icon "icon-minus-circle-outline" at bounding box center [270, 314] width 12 height 12
type input "267"
type input "112"
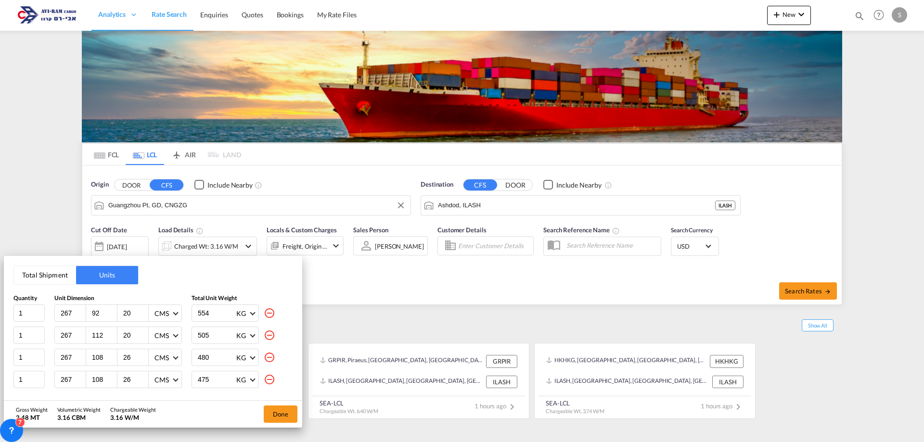
type input "505"
type input "108"
type input "26"
type input "480"
type input "475"
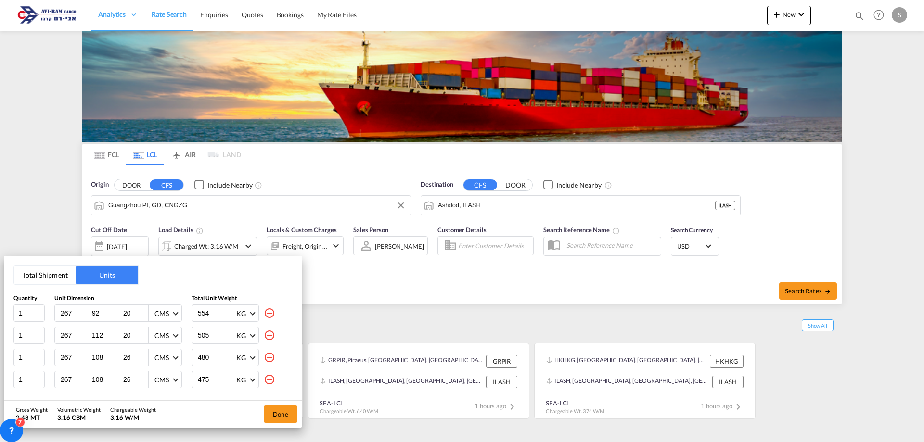
type input "109"
type input "22"
type input "469"
click at [260, 313] on div "505 KG KG LB" at bounding box center [242, 313] width 101 height 17
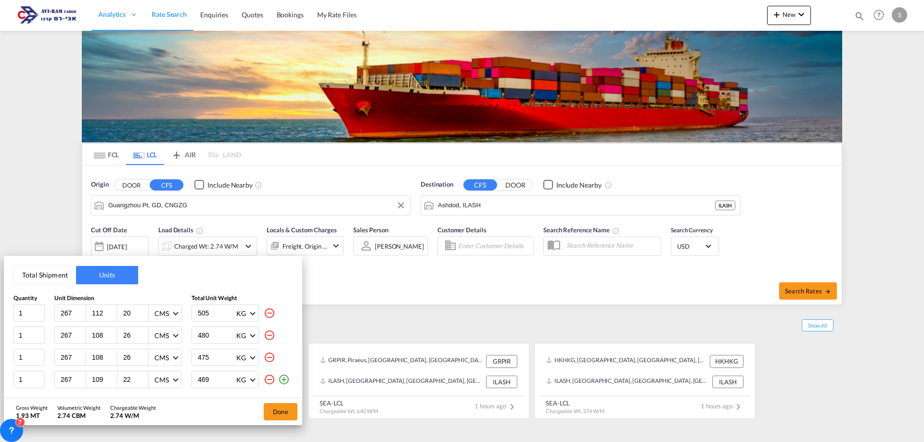
click at [260, 313] on div "505 KG KG LB" at bounding box center [242, 313] width 101 height 17
click at [268, 312] on md-icon "icon-minus-circle-outline" at bounding box center [270, 314] width 12 height 12
type input "108"
type input "26"
type input "480"
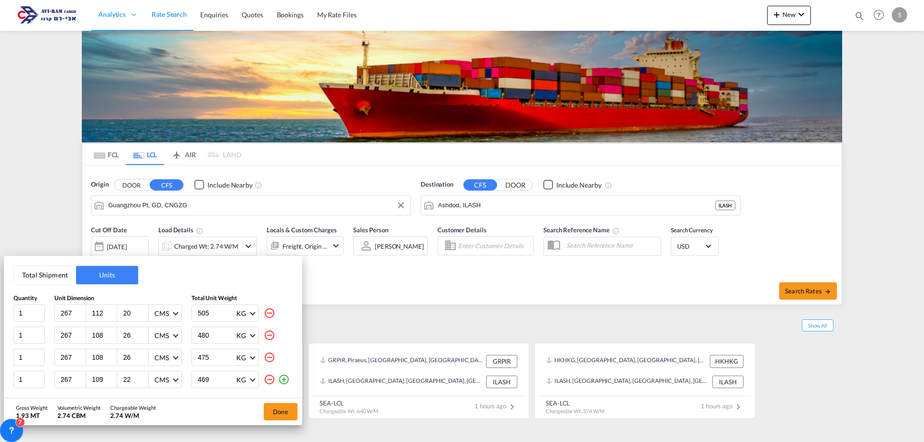
type input "475"
type input "109"
type input "22"
type input "469"
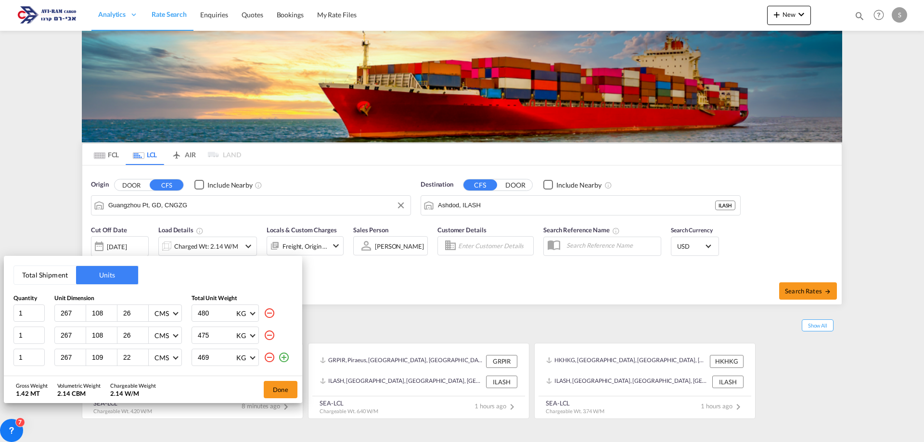
click at [268, 312] on md-icon "icon-minus-circle-outline" at bounding box center [270, 314] width 12 height 12
type input "475"
type input "109"
type input "22"
type input "469"
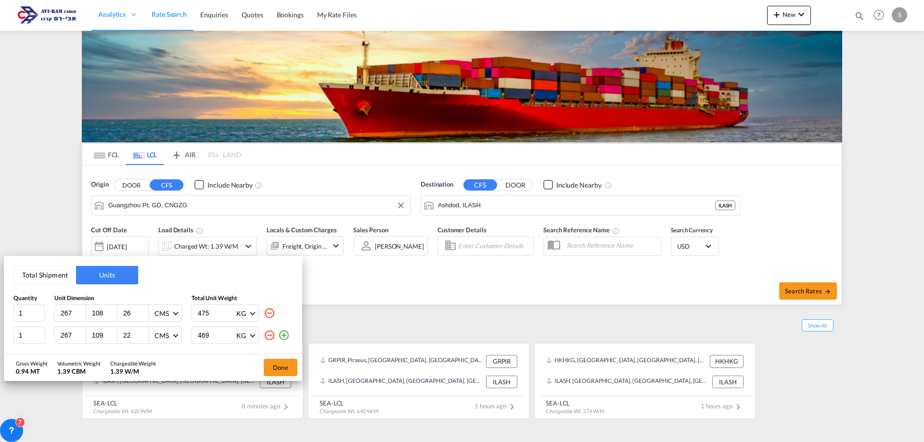
click at [268, 312] on md-icon "icon-minus-circle-outline" at bounding box center [270, 314] width 12 height 12
type input "109"
type input "22"
type input "469"
click at [268, 312] on md-icon "icon-minus-circle-outline" at bounding box center [270, 314] width 12 height 12
